Goal: Information Seeking & Learning: Learn about a topic

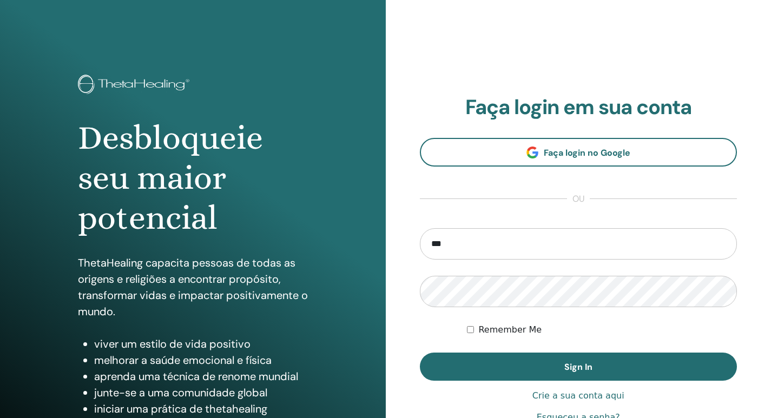
type input "**********"
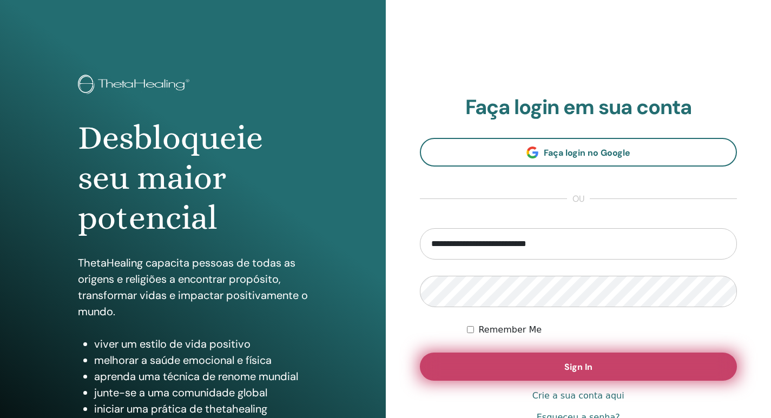
click at [554, 375] on button "Sign In" at bounding box center [578, 367] width 317 height 28
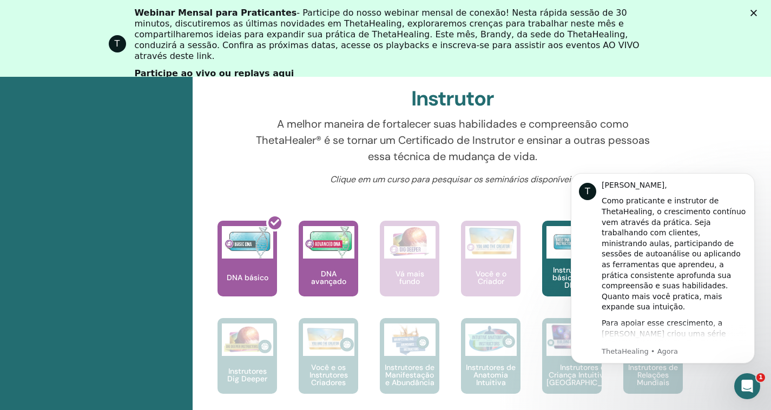
scroll to position [479, 0]
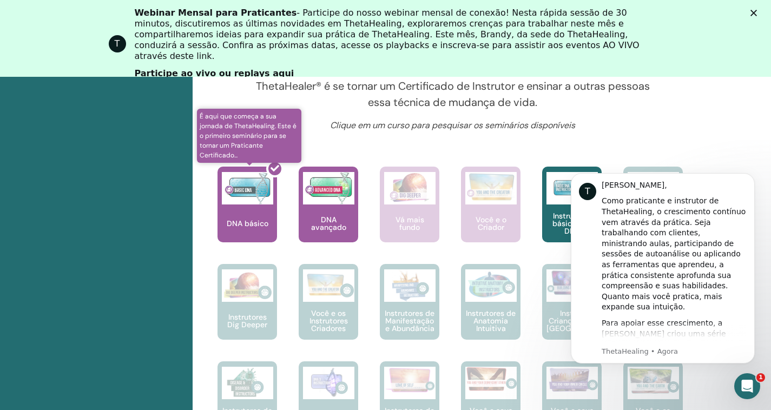
click at [229, 191] on div at bounding box center [253, 208] width 59 height 97
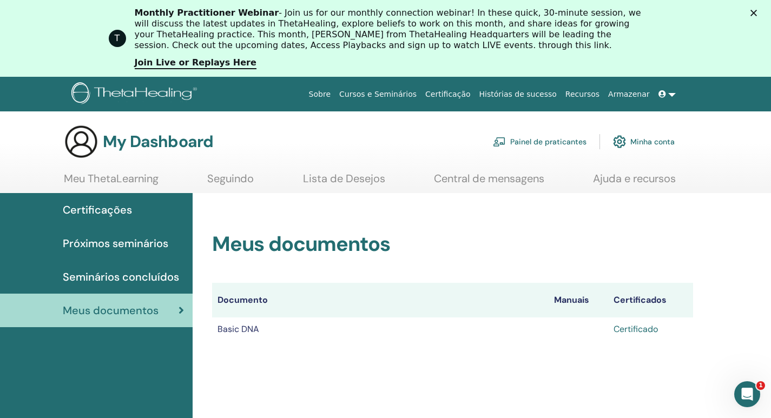
click at [638, 331] on link "Certificado" at bounding box center [635, 328] width 44 height 11
click at [105, 244] on span "Próximos seminários" at bounding box center [115, 243] width 105 height 16
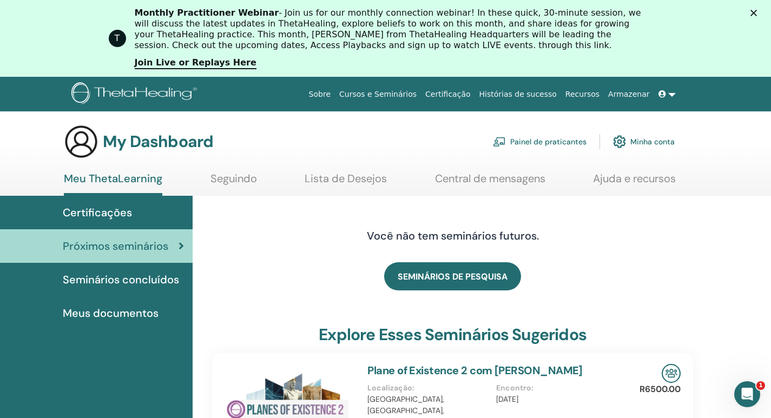
click at [241, 184] on link "Seguindo" at bounding box center [233, 182] width 47 height 21
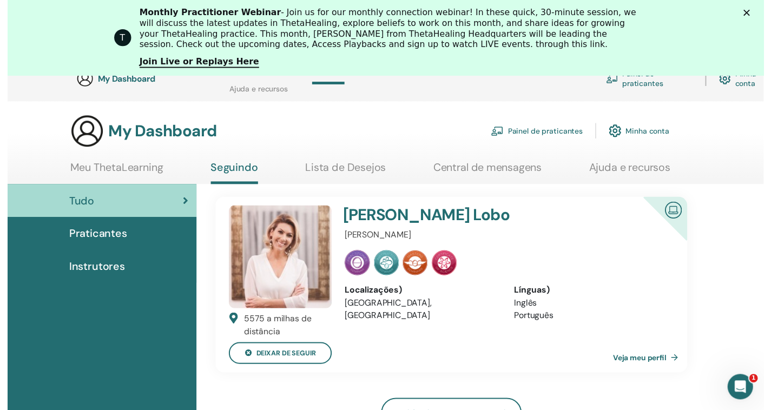
scroll to position [154, 0]
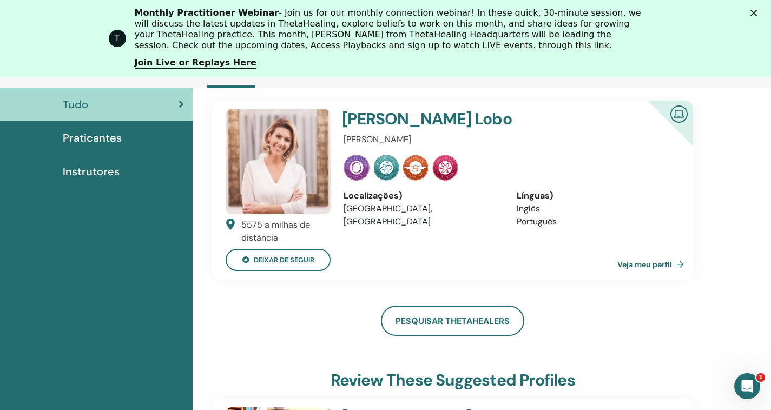
click at [359, 164] on img at bounding box center [356, 168] width 26 height 26
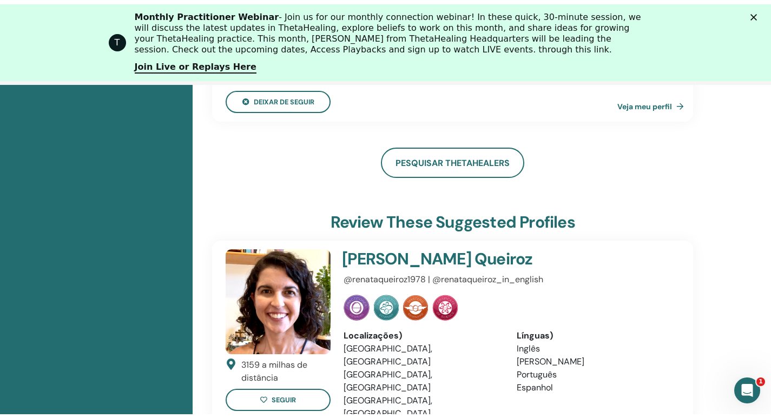
scroll to position [0, 0]
